Goal: Information Seeking & Learning: Learn about a topic

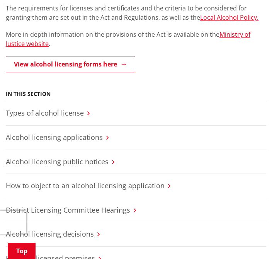
scroll to position [152, 0]
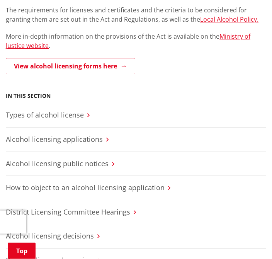
click at [68, 114] on link "Types of alcohol license" at bounding box center [45, 114] width 78 height 9
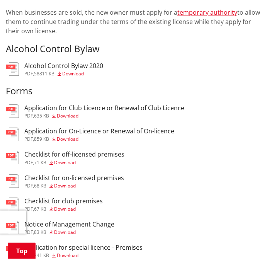
scroll to position [490, 0]
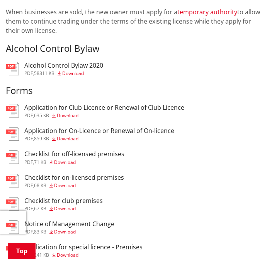
click at [74, 114] on span "Download" at bounding box center [68, 115] width 22 height 7
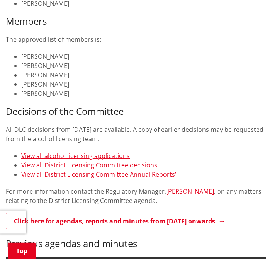
scroll to position [275, 0]
click at [66, 156] on link "View all alcohol licensing applications" at bounding box center [75, 155] width 109 height 8
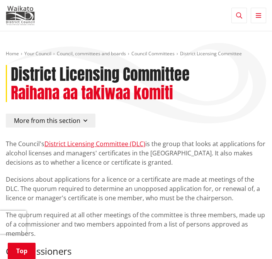
scroll to position [298, 0]
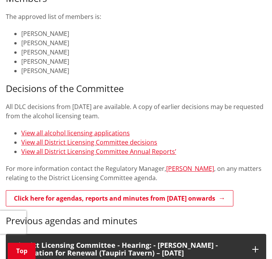
click at [69, 141] on link "View all District Licensing Committee decisions" at bounding box center [89, 142] width 136 height 8
click at [76, 142] on link "View all District Licensing Committee decisions" at bounding box center [89, 142] width 136 height 8
